Goal: Find specific page/section: Find specific page/section

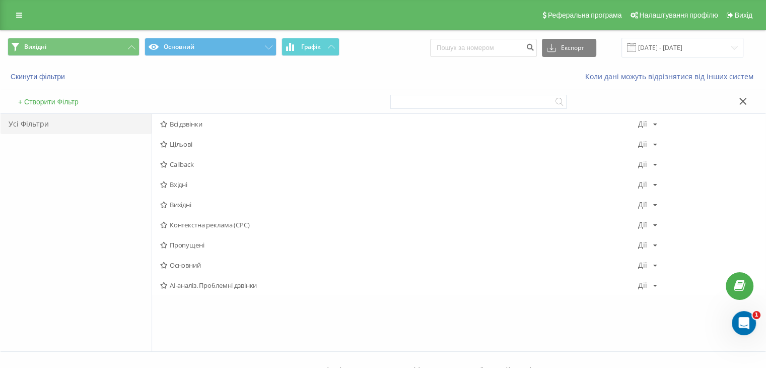
drag, startPoint x: 185, startPoint y: 184, endPoint x: 194, endPoint y: 187, distance: 9.6
click at [185, 183] on span "Вхідні" at bounding box center [399, 184] width 478 height 7
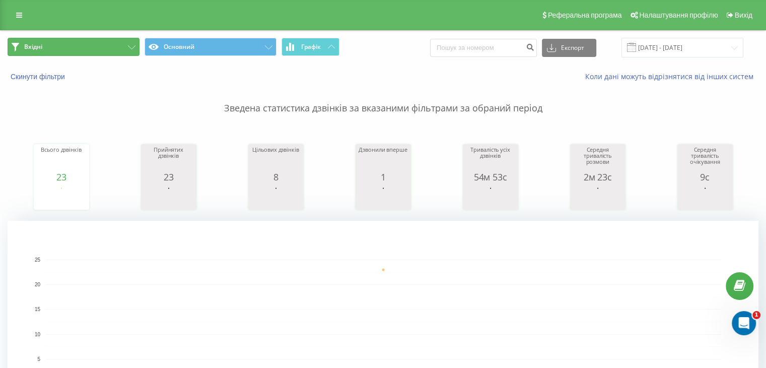
click at [116, 43] on button "Вхідні" at bounding box center [74, 47] width 132 height 18
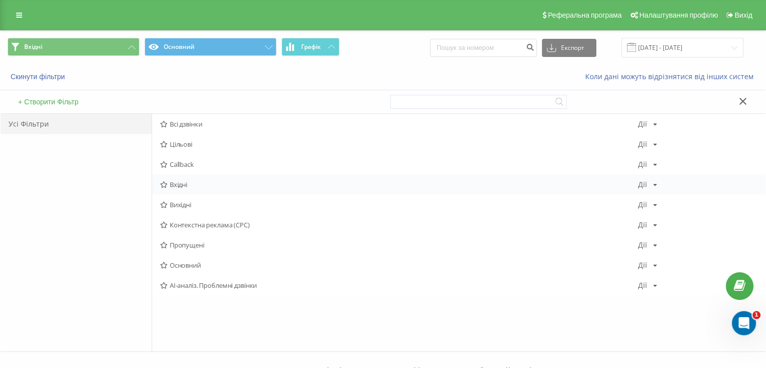
click at [199, 182] on span "Вхідні" at bounding box center [399, 184] width 478 height 7
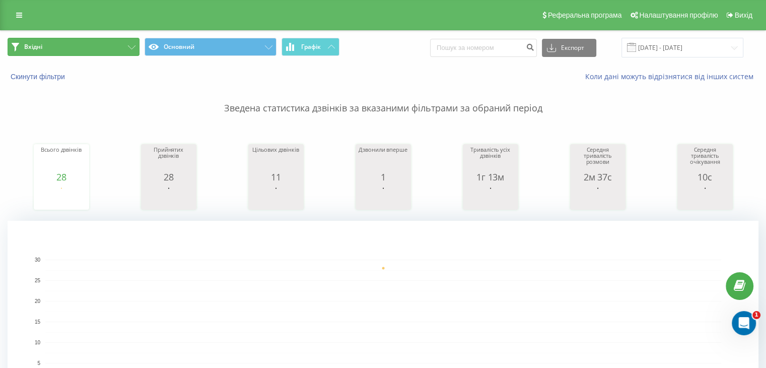
click at [125, 48] on button "Вхідні" at bounding box center [74, 47] width 132 height 18
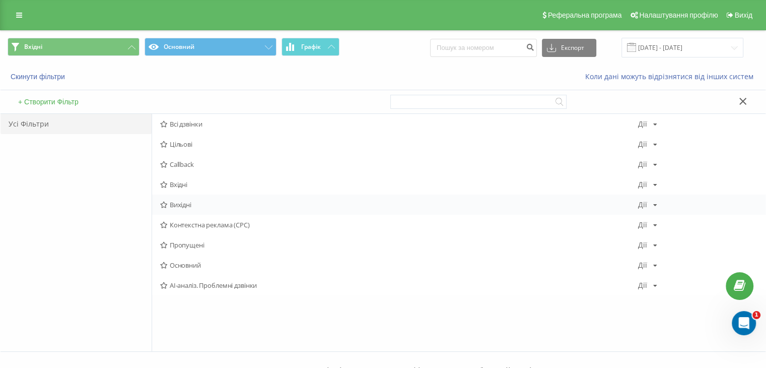
click at [189, 204] on span "Вихідні" at bounding box center [399, 204] width 478 height 7
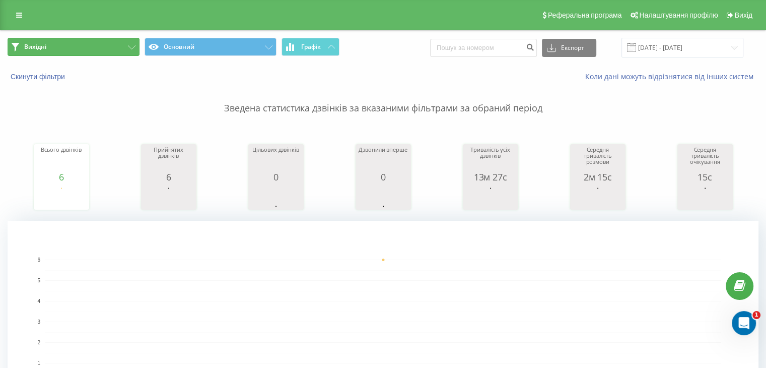
click at [107, 52] on button "Вихідні" at bounding box center [74, 47] width 132 height 18
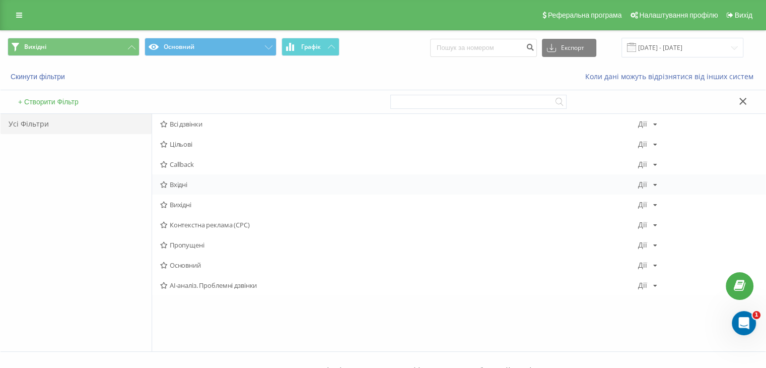
click at [176, 185] on span "Вхідні" at bounding box center [399, 184] width 478 height 7
